Goal: Task Accomplishment & Management: Manage account settings

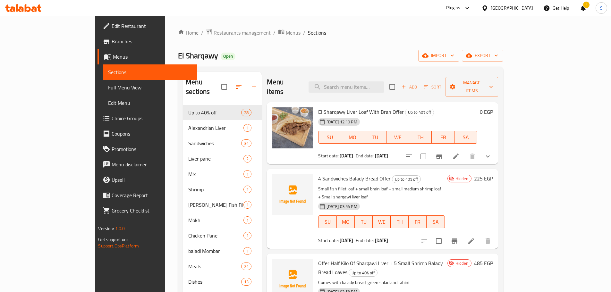
scroll to position [32, 0]
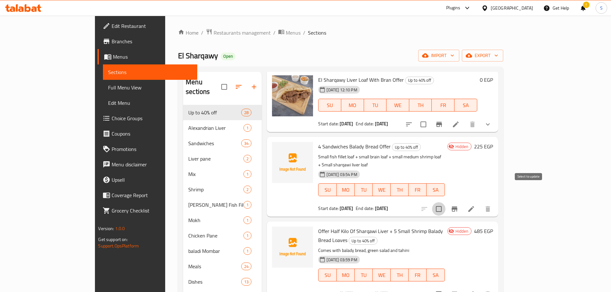
click at [446, 202] on input "checkbox" at bounding box center [438, 208] width 13 height 13
checkbox input "true"
click at [446, 288] on input "checkbox" at bounding box center [438, 294] width 13 height 13
checkbox input "true"
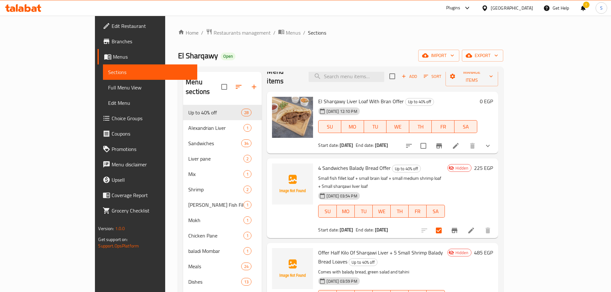
scroll to position [0, 0]
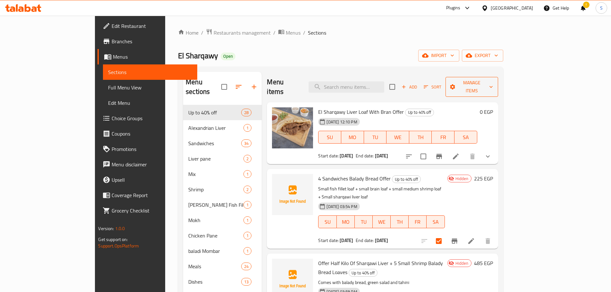
click at [493, 79] on span "Manage items" at bounding box center [472, 87] width 42 height 16
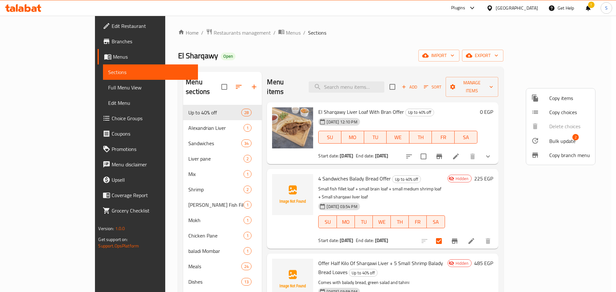
click at [563, 137] on span "Bulk update" at bounding box center [562, 141] width 26 height 8
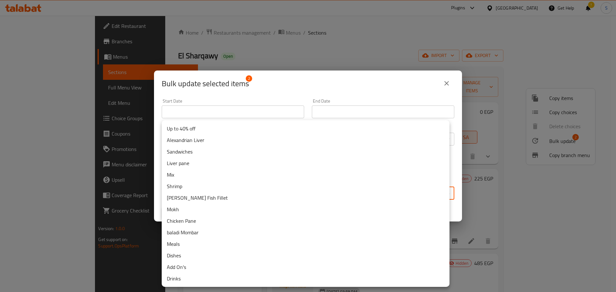
click at [190, 192] on body "​ Plugins Egypt Get Help ! S Edit Restaurant Branches Menus Sections Full Menu …" at bounding box center [308, 154] width 616 height 277
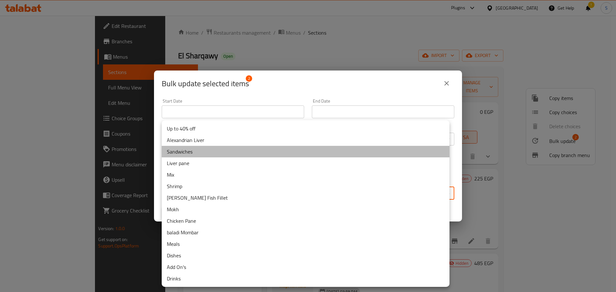
click at [188, 149] on li "Sandwiches" at bounding box center [306, 152] width 288 height 12
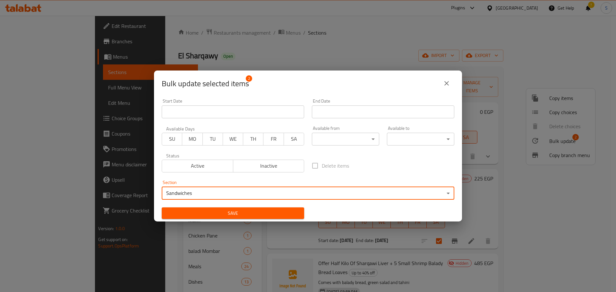
click at [259, 214] on span "Save" at bounding box center [233, 214] width 132 height 8
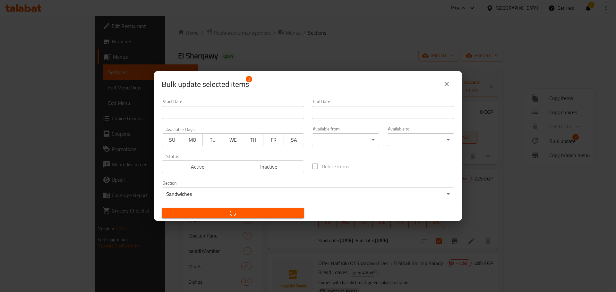
checkbox input "false"
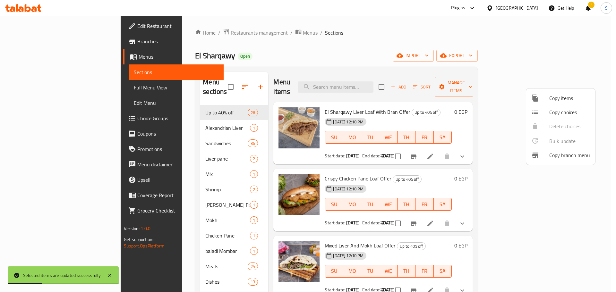
click at [152, 132] on div at bounding box center [308, 146] width 616 height 292
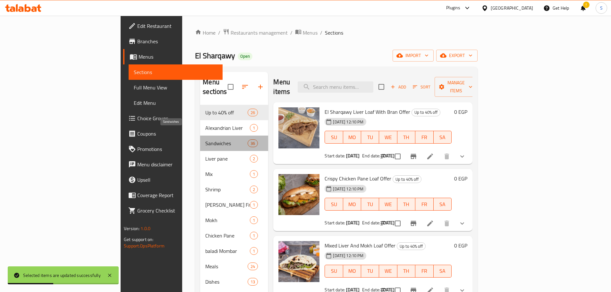
click at [205, 140] on span "Sandwiches" at bounding box center [226, 144] width 42 height 8
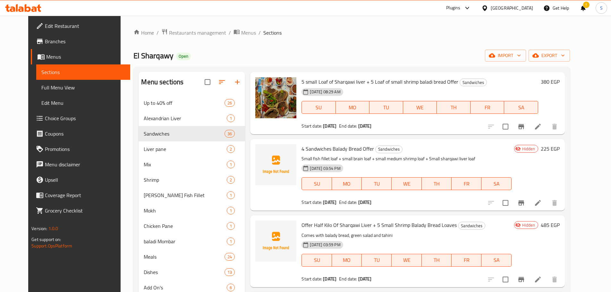
scroll to position [1508, 0]
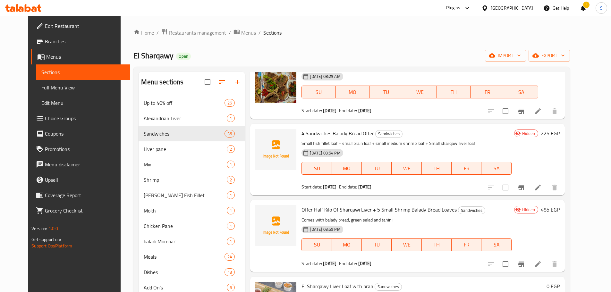
click at [45, 42] on span "Branches" at bounding box center [85, 42] width 80 height 8
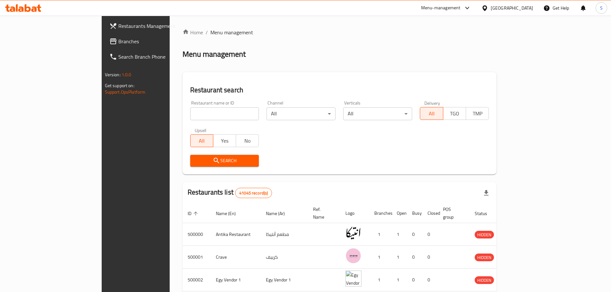
click at [471, 6] on icon at bounding box center [468, 8] width 8 height 8
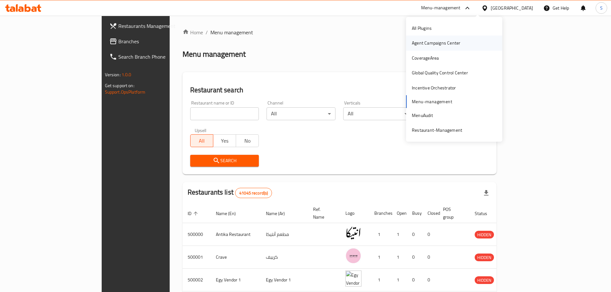
click at [430, 43] on div "Agent Campaigns Center" at bounding box center [436, 42] width 48 height 7
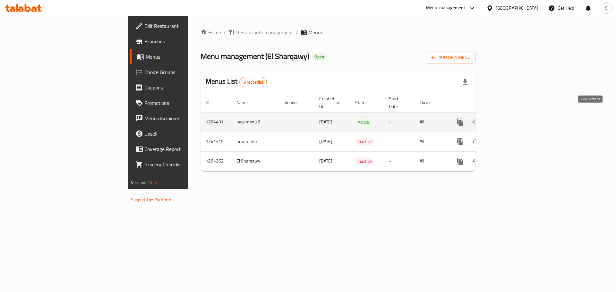
click at [511, 118] on icon "enhanced table" at bounding box center [507, 122] width 8 height 8
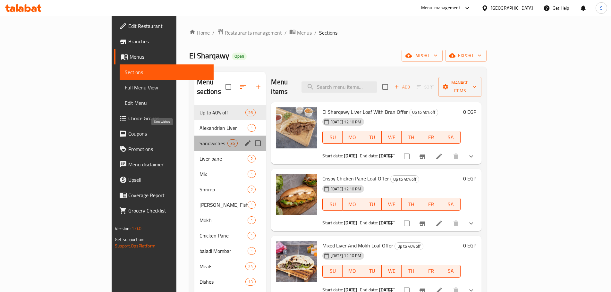
drag, startPoint x: 147, startPoint y: 135, endPoint x: 588, endPoint y: 156, distance: 441.1
click at [200, 140] on span "Sandwiches" at bounding box center [214, 144] width 28 height 8
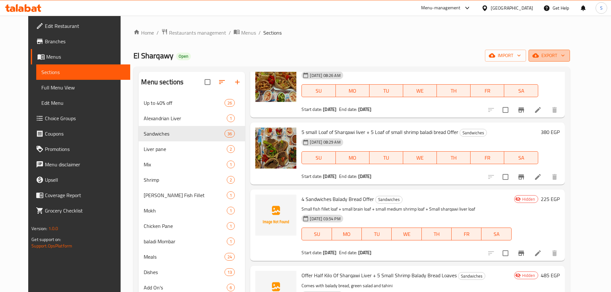
click at [566, 54] on icon "button" at bounding box center [563, 55] width 6 height 6
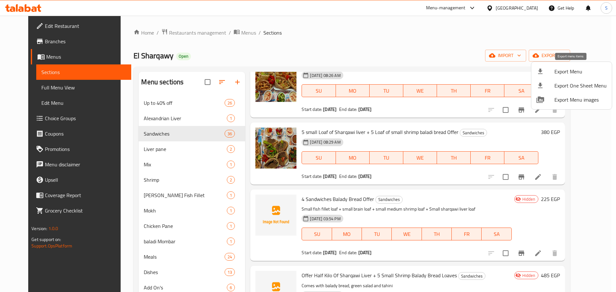
click at [573, 69] on span "Export Menu" at bounding box center [581, 72] width 52 height 8
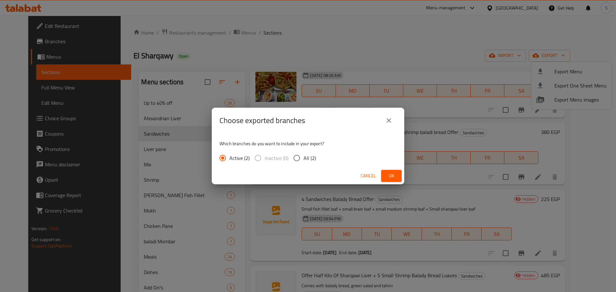
click at [391, 174] on span "Ok" at bounding box center [391, 176] width 10 height 8
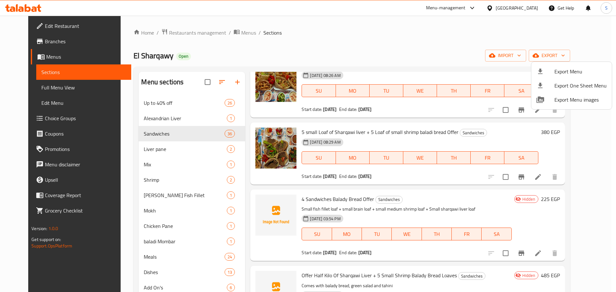
click at [314, 188] on div at bounding box center [308, 146] width 616 height 292
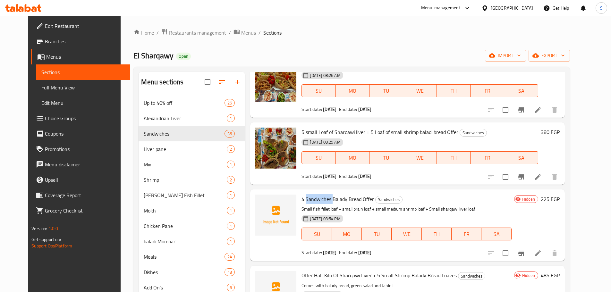
click at [314, 194] on span "4 Sandwiches Balady Bread Offer" at bounding box center [338, 199] width 73 height 10
copy h6 "4 Sandwiches Balady Bread Offer"
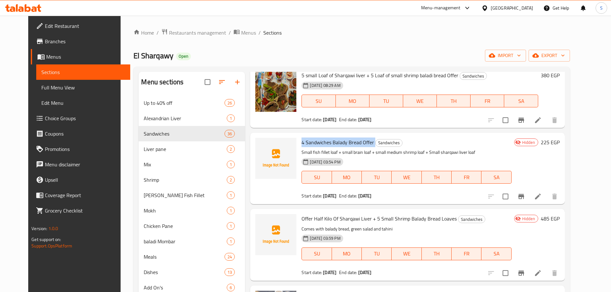
scroll to position [1507, 0]
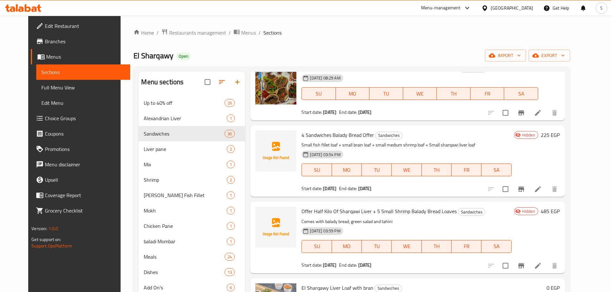
click at [331, 207] on span "Offer Half Kilo Of Sharqawi Liver + 5 Small Shrimp Balady Bread Loaves" at bounding box center [379, 212] width 155 height 10
click at [332, 207] on span "Offer Half Kilo Of Sharqawi Liver + 5 Small Shrimp Balady Bread Loaves" at bounding box center [379, 212] width 155 height 10
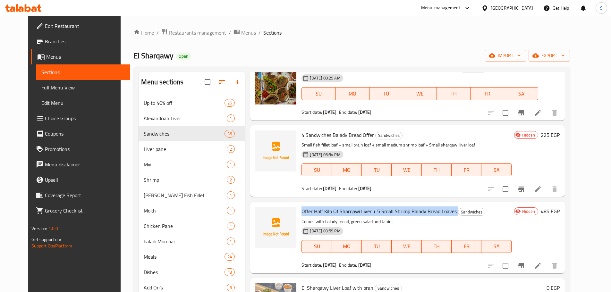
click at [332, 207] on span "Offer Half Kilo Of Sharqawi Liver + 5 Small Shrimp Balady Bread Loaves" at bounding box center [379, 212] width 155 height 10
copy h6 "Offer Half Kilo Of Sharqawi Liver + 5 Small Shrimp Balady Bread Loaves"
click at [314, 207] on span "Offer Half Kilo Of Sharqawi Liver + 5 Small Shrimp Balady Bread Loaves" at bounding box center [379, 212] width 155 height 10
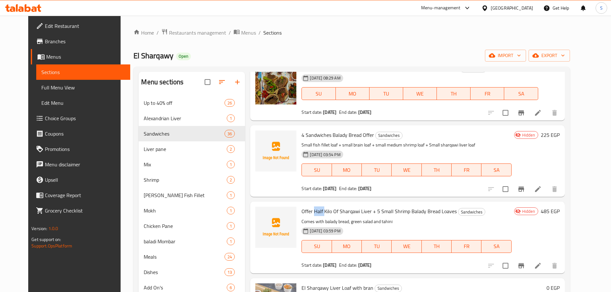
click at [315, 207] on span "Offer Half Kilo Of Sharqawi Liver + 5 Small Shrimp Balady Bread Loaves" at bounding box center [379, 212] width 155 height 10
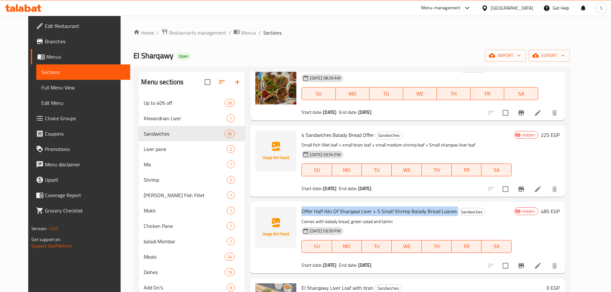
click at [316, 207] on span "Offer Half Kilo Of Sharqawi Liver + 5 Small Shrimp Balady Bread Loaves" at bounding box center [379, 212] width 155 height 10
click at [542, 262] on icon at bounding box center [538, 266] width 8 height 8
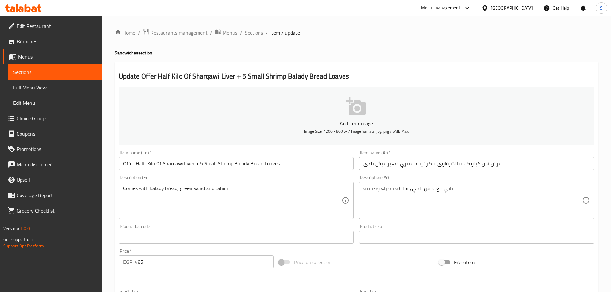
click at [368, 56] on div "Home / Restaurants management / Menus / Sections / item / update Sandwiches sec…" at bounding box center [357, 235] width 484 height 412
click at [261, 33] on span "Sections" at bounding box center [254, 33] width 18 height 8
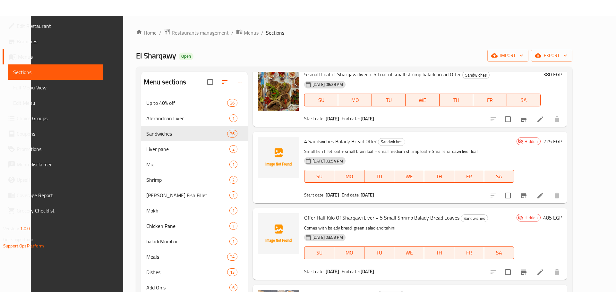
scroll to position [90, 0]
